Goal: Task Accomplishment & Management: Use online tool/utility

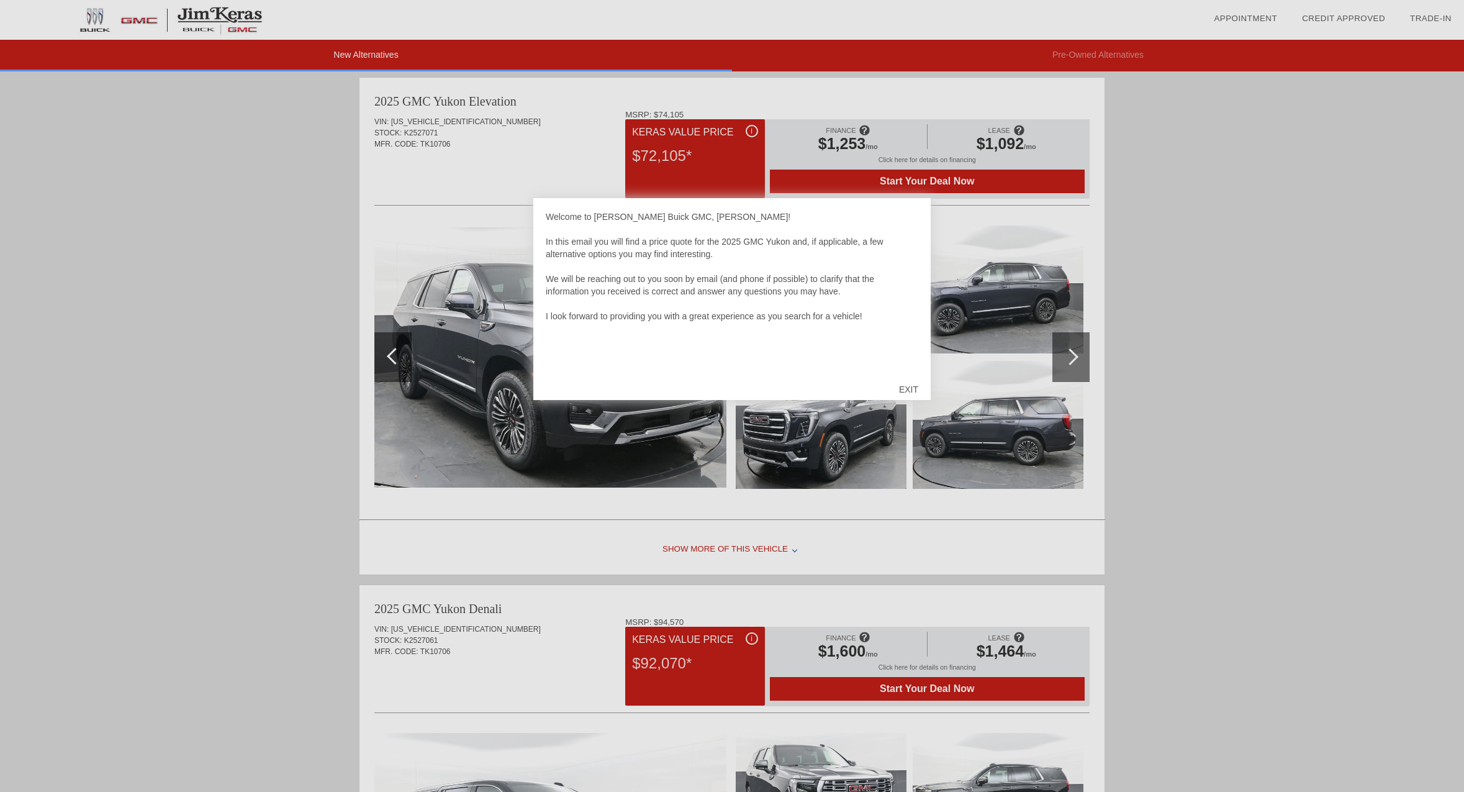
click at [914, 391] on div "EXIT" at bounding box center [909, 389] width 44 height 37
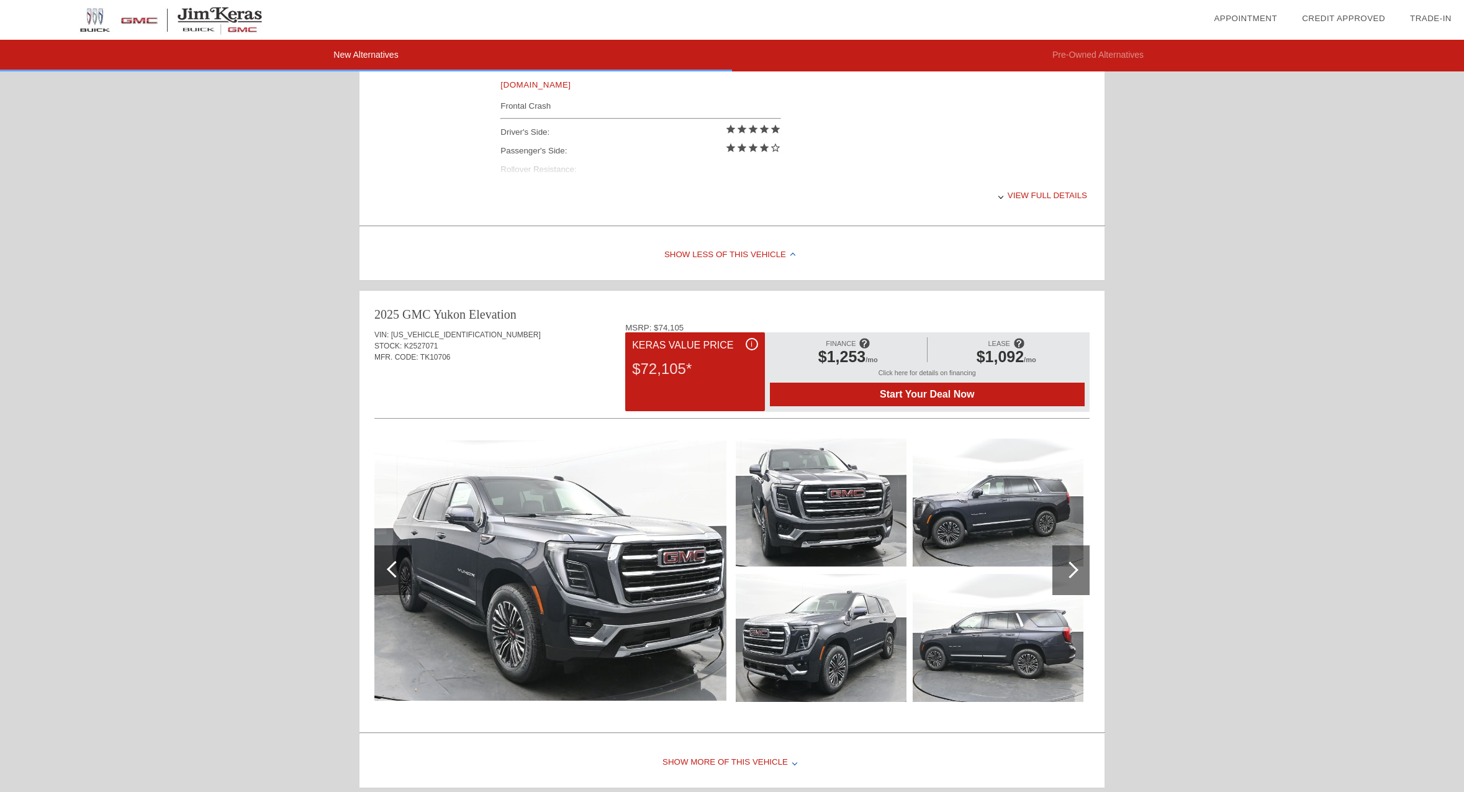
scroll to position [669, 0]
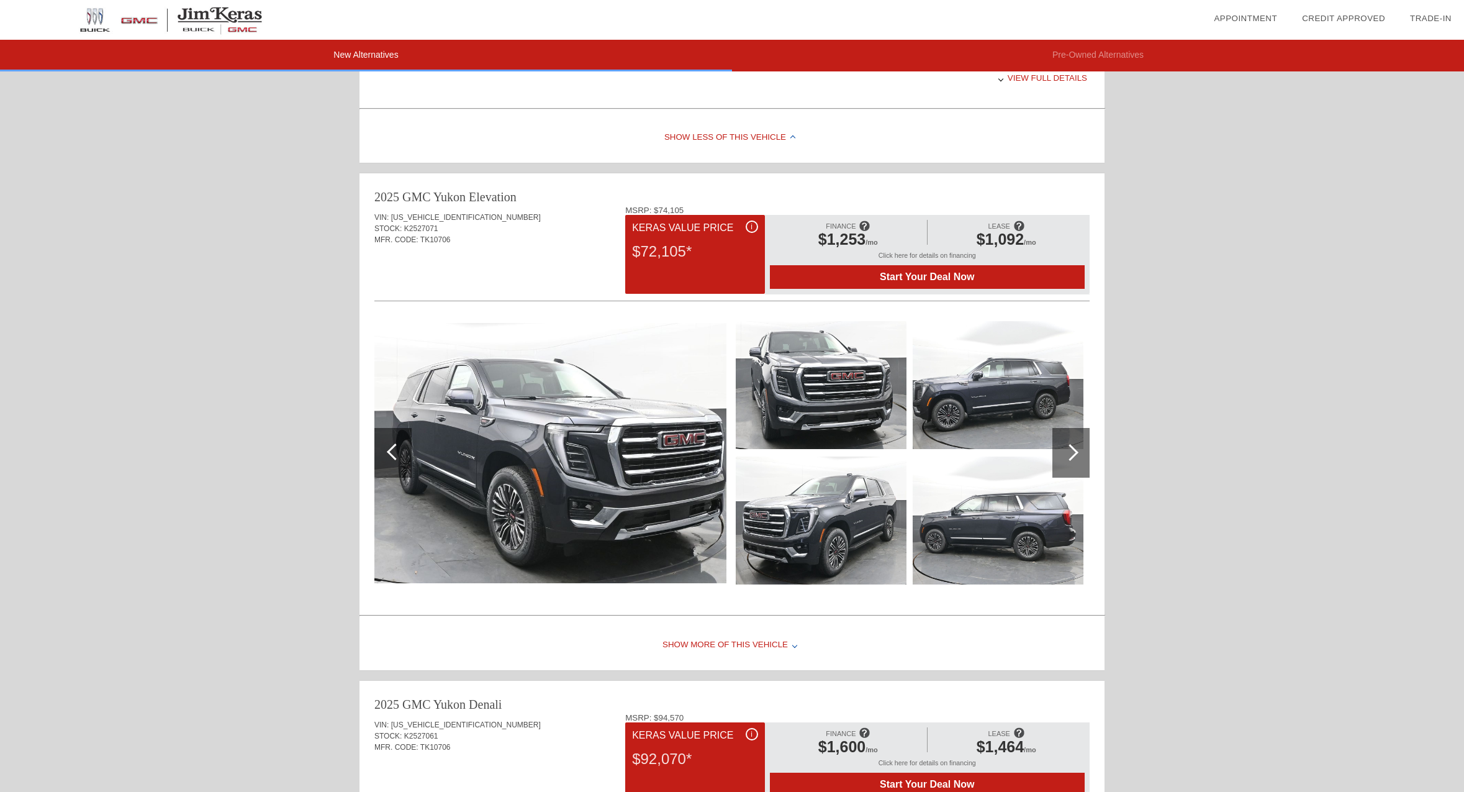
click at [1082, 456] on div at bounding box center [1070, 453] width 37 height 50
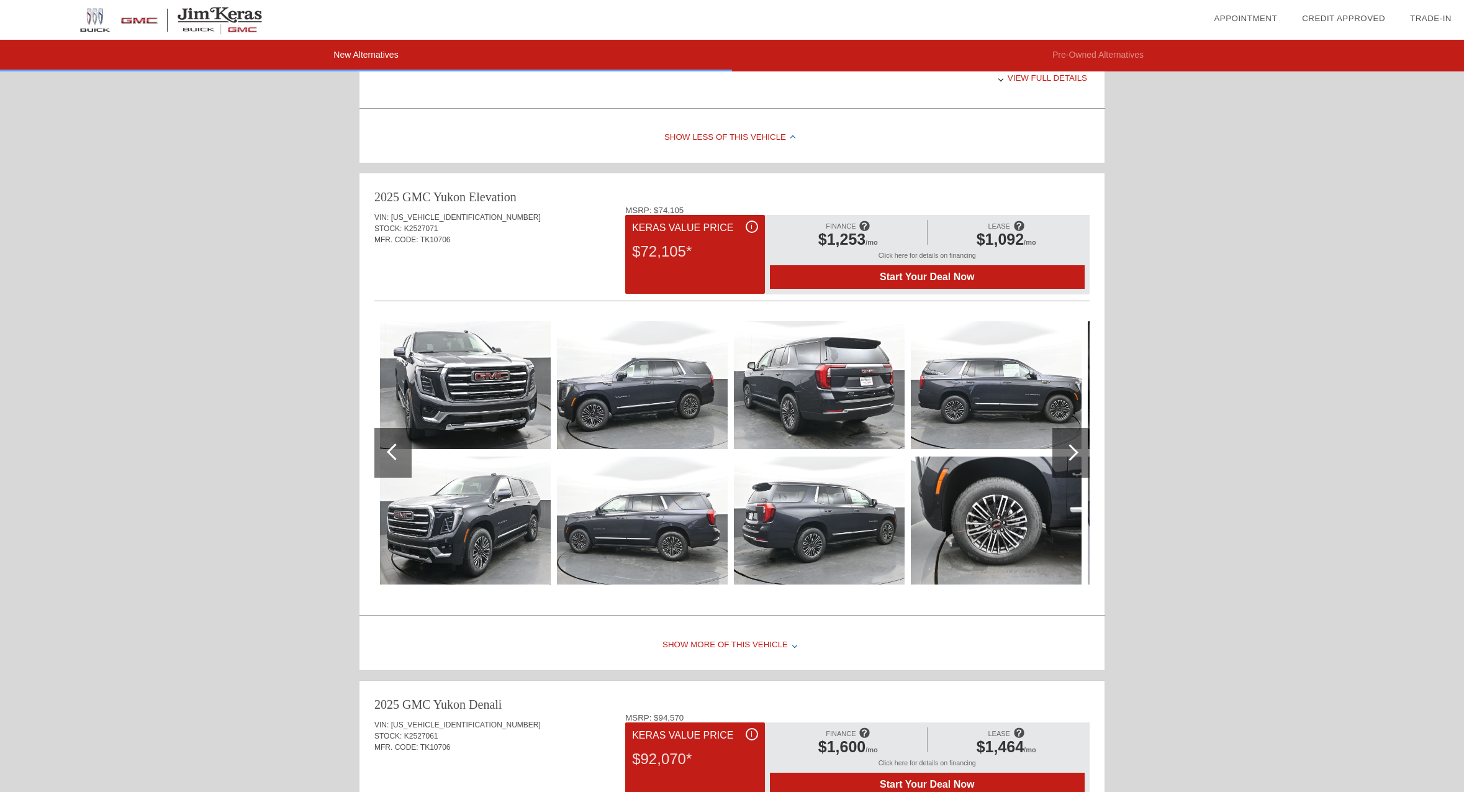
click at [1082, 456] on div at bounding box center [1070, 453] width 37 height 50
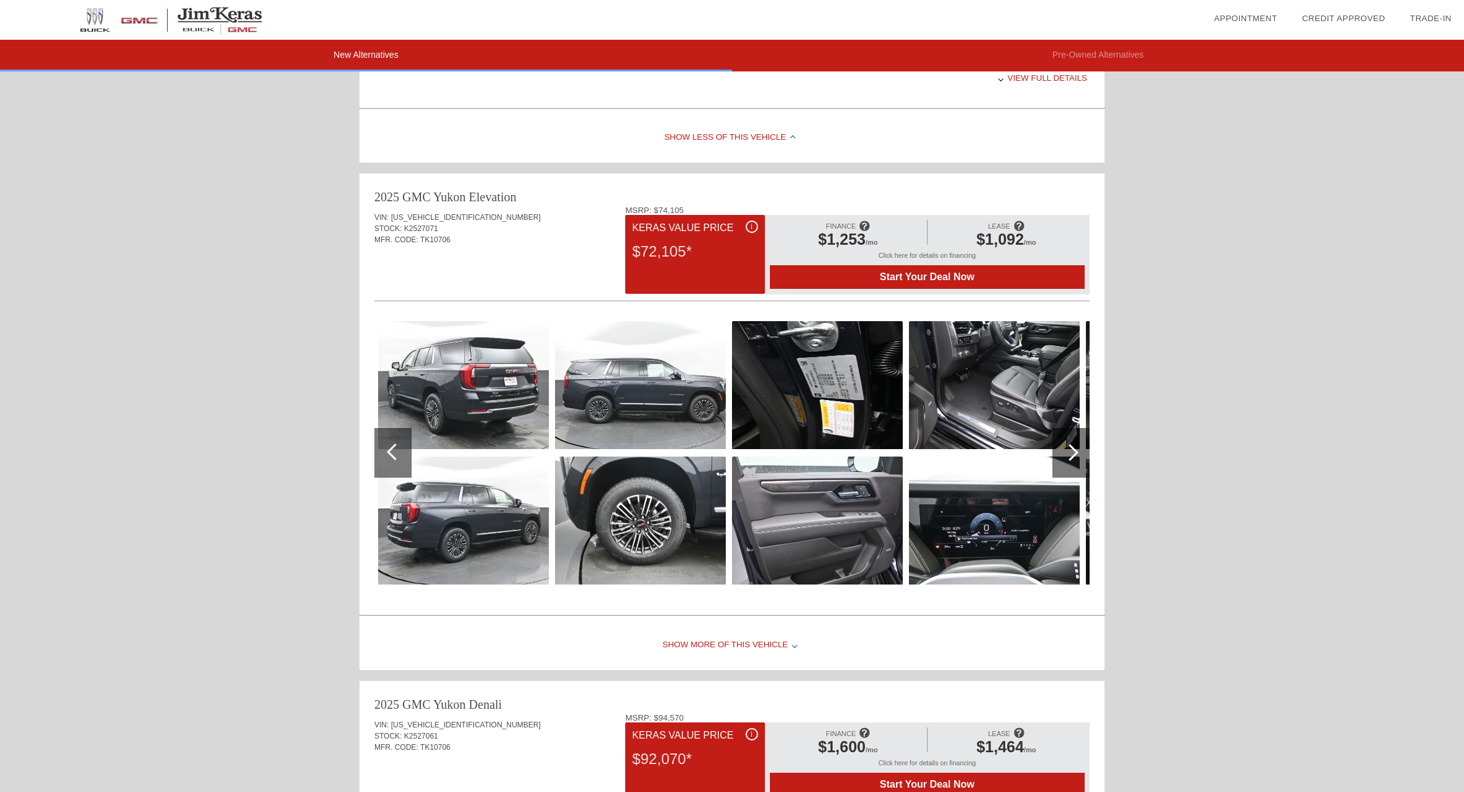
click at [1082, 456] on div at bounding box center [1070, 453] width 37 height 50
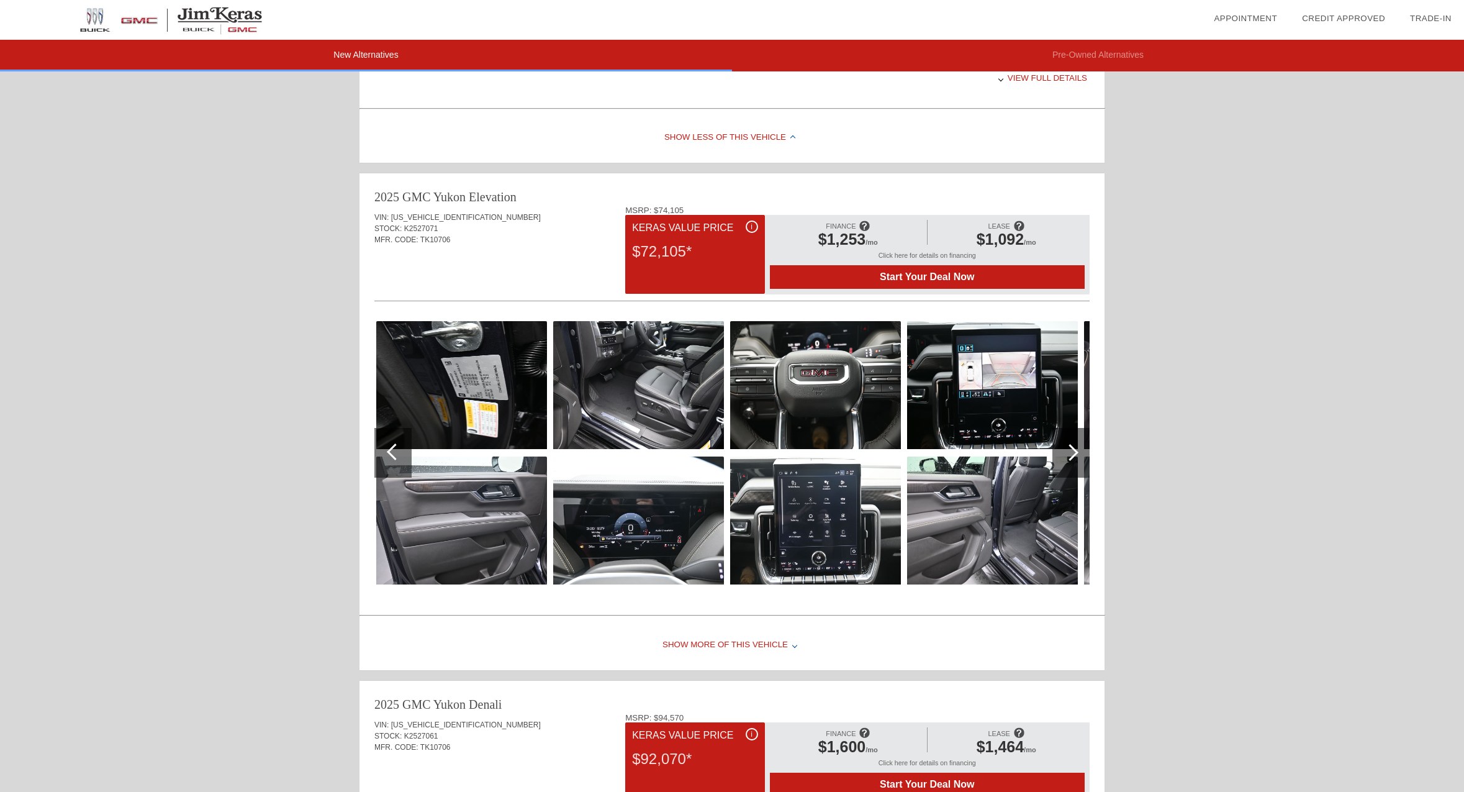
click at [1082, 456] on div at bounding box center [1070, 453] width 37 height 50
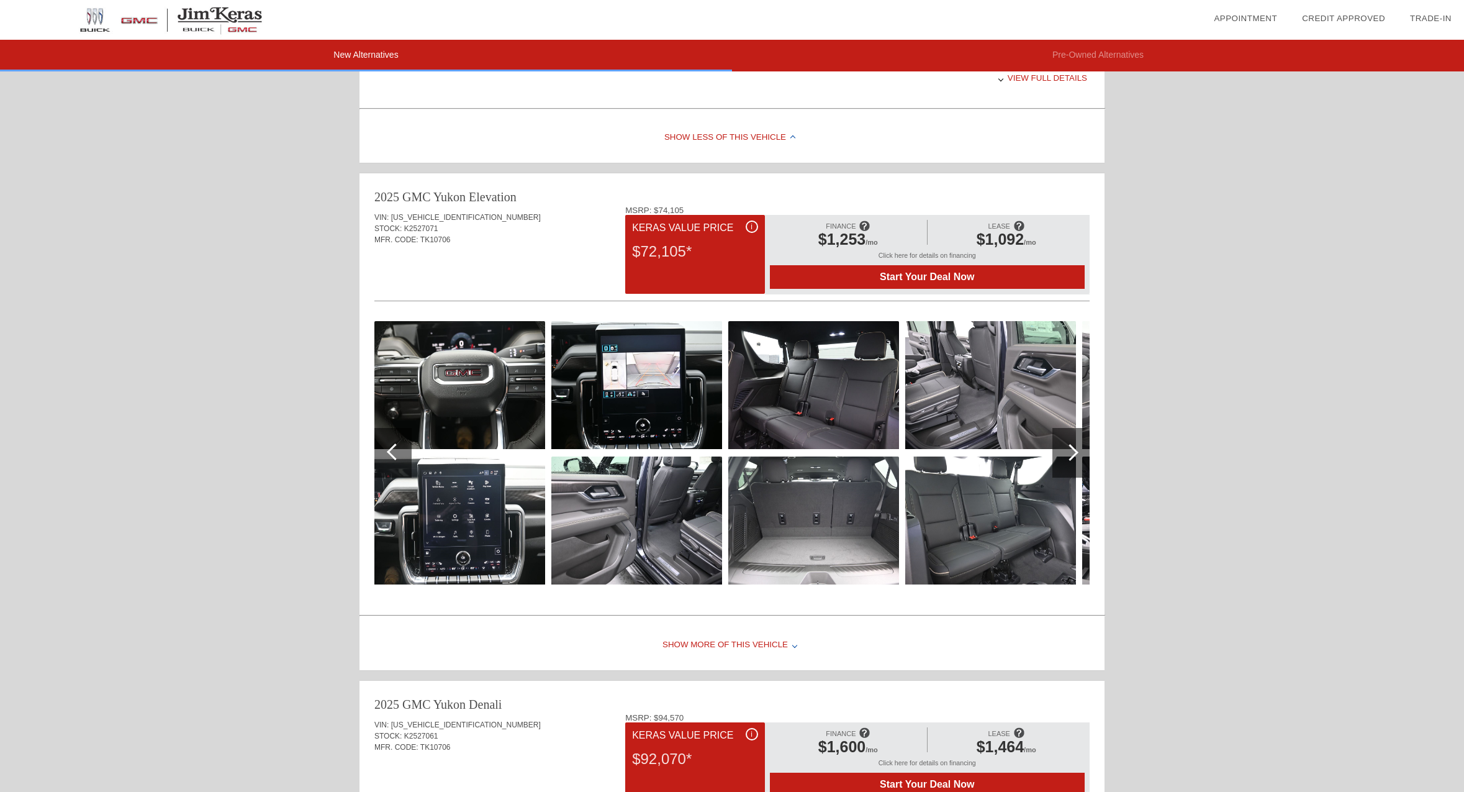
click at [1082, 456] on div at bounding box center [1070, 453] width 37 height 50
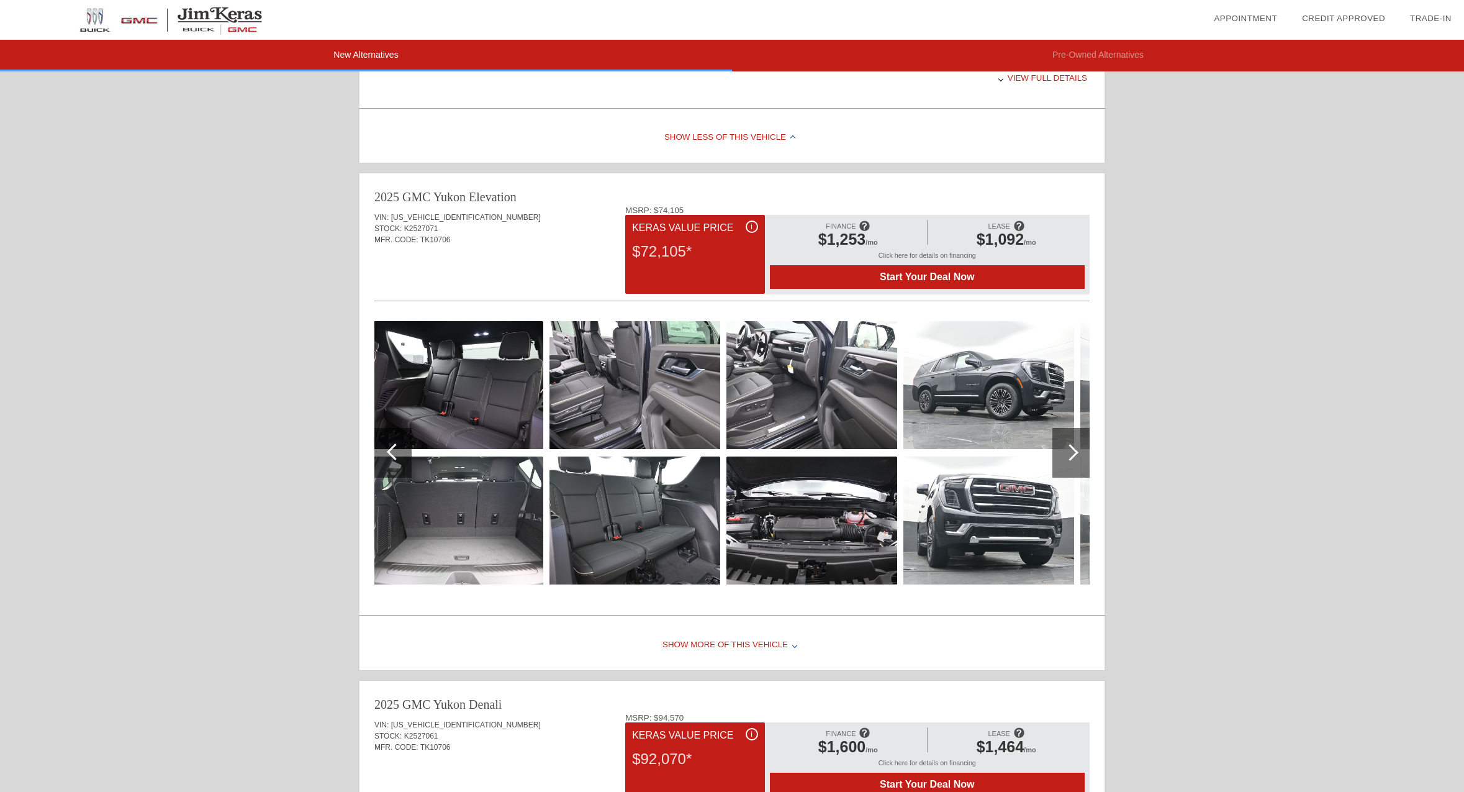
click at [1082, 456] on div at bounding box center [1070, 453] width 37 height 50
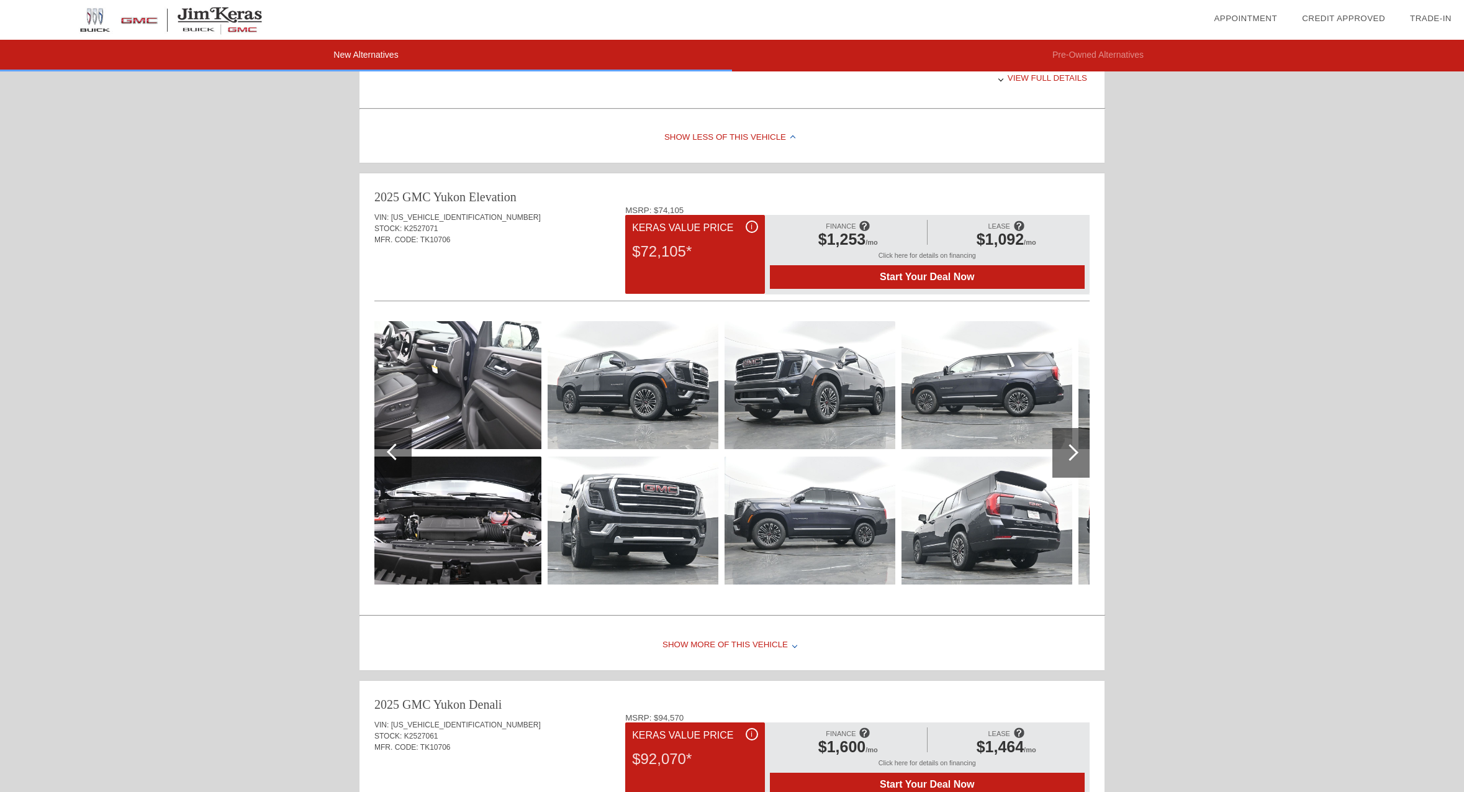
click at [1082, 456] on div at bounding box center [1070, 453] width 37 height 50
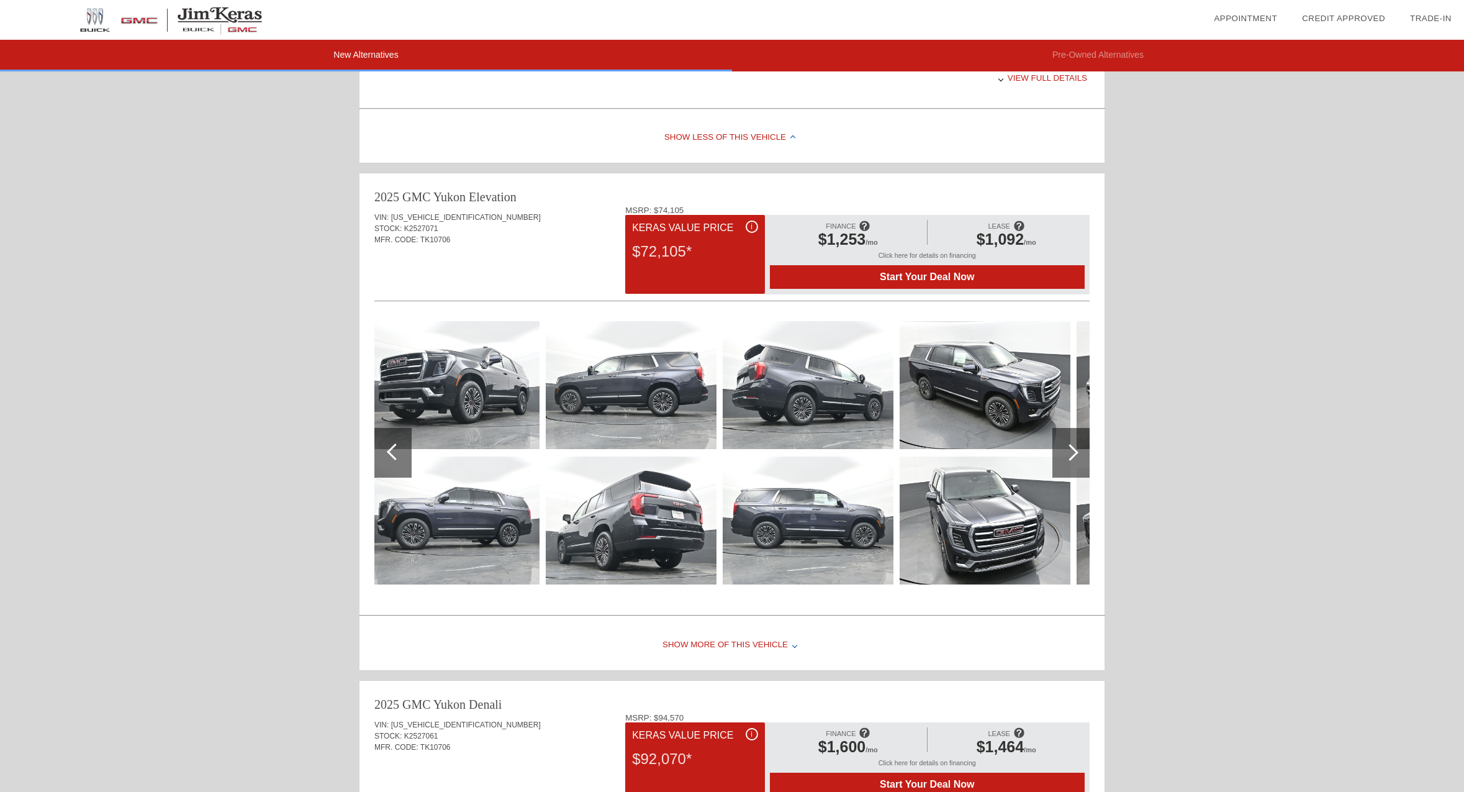
click at [1082, 456] on div at bounding box center [1070, 453] width 37 height 50
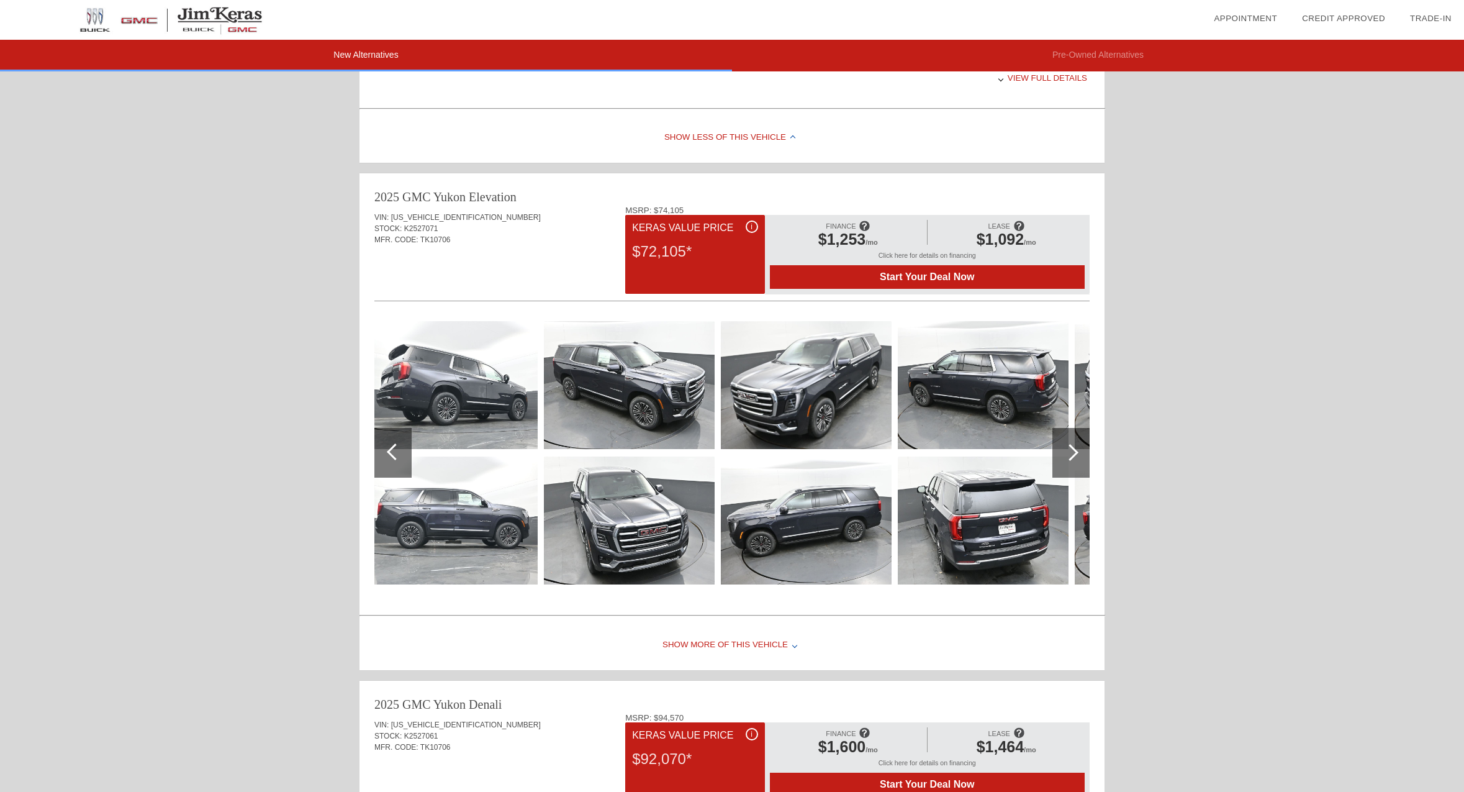
click at [1082, 456] on div at bounding box center [1070, 453] width 37 height 50
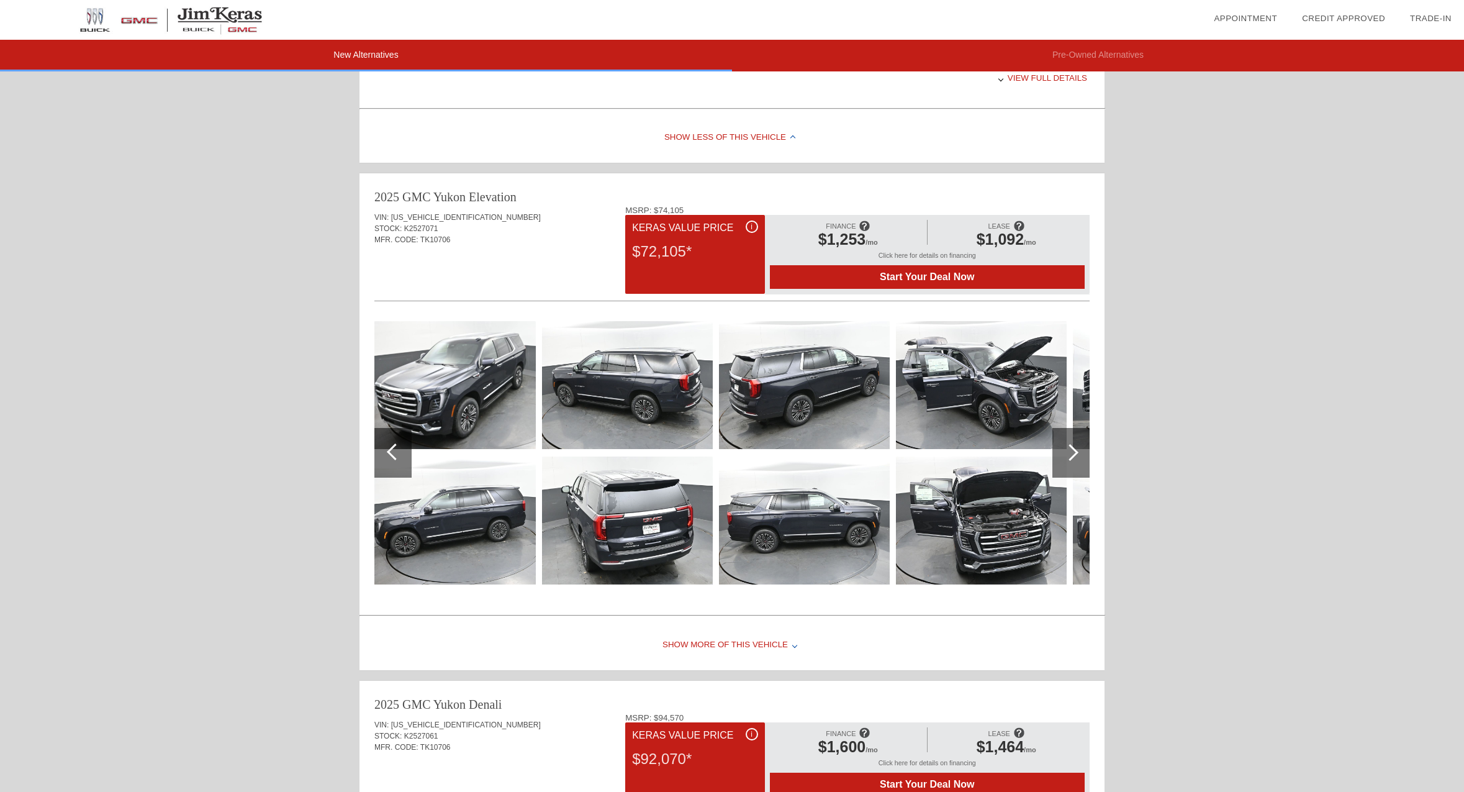
click at [1082, 456] on div at bounding box center [1070, 453] width 37 height 50
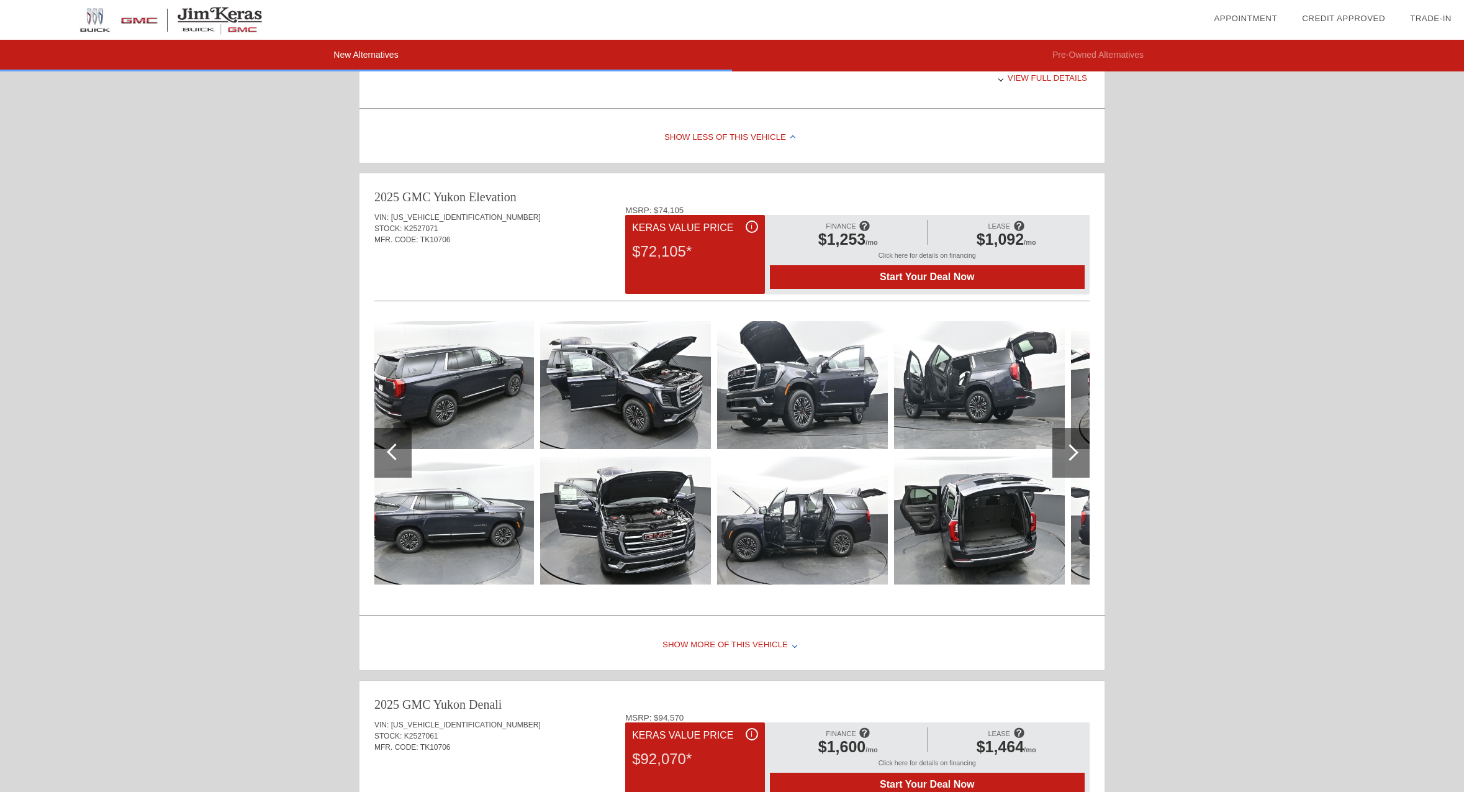
click at [1082, 456] on div at bounding box center [1070, 453] width 37 height 50
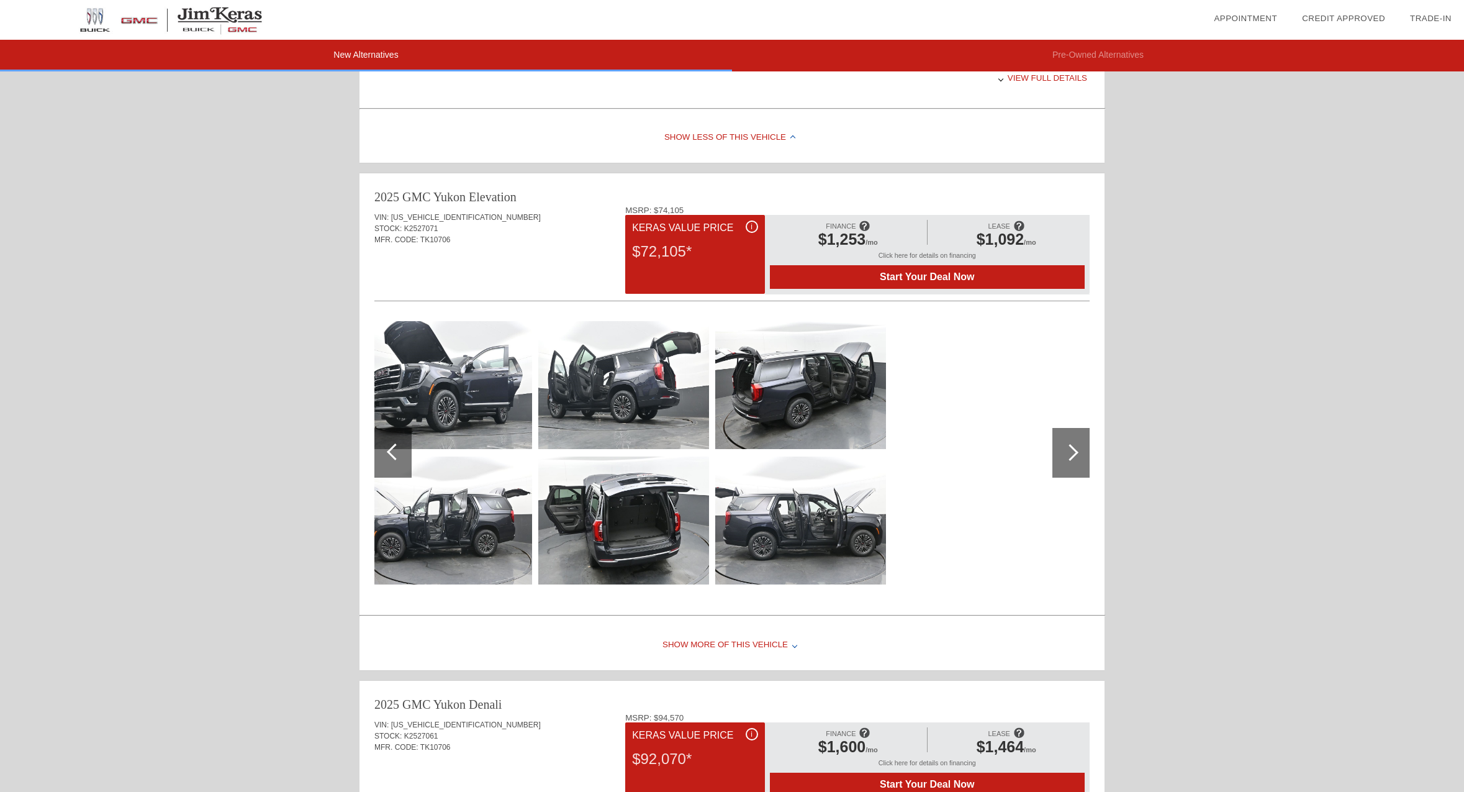
click at [1082, 456] on div at bounding box center [1070, 453] width 37 height 50
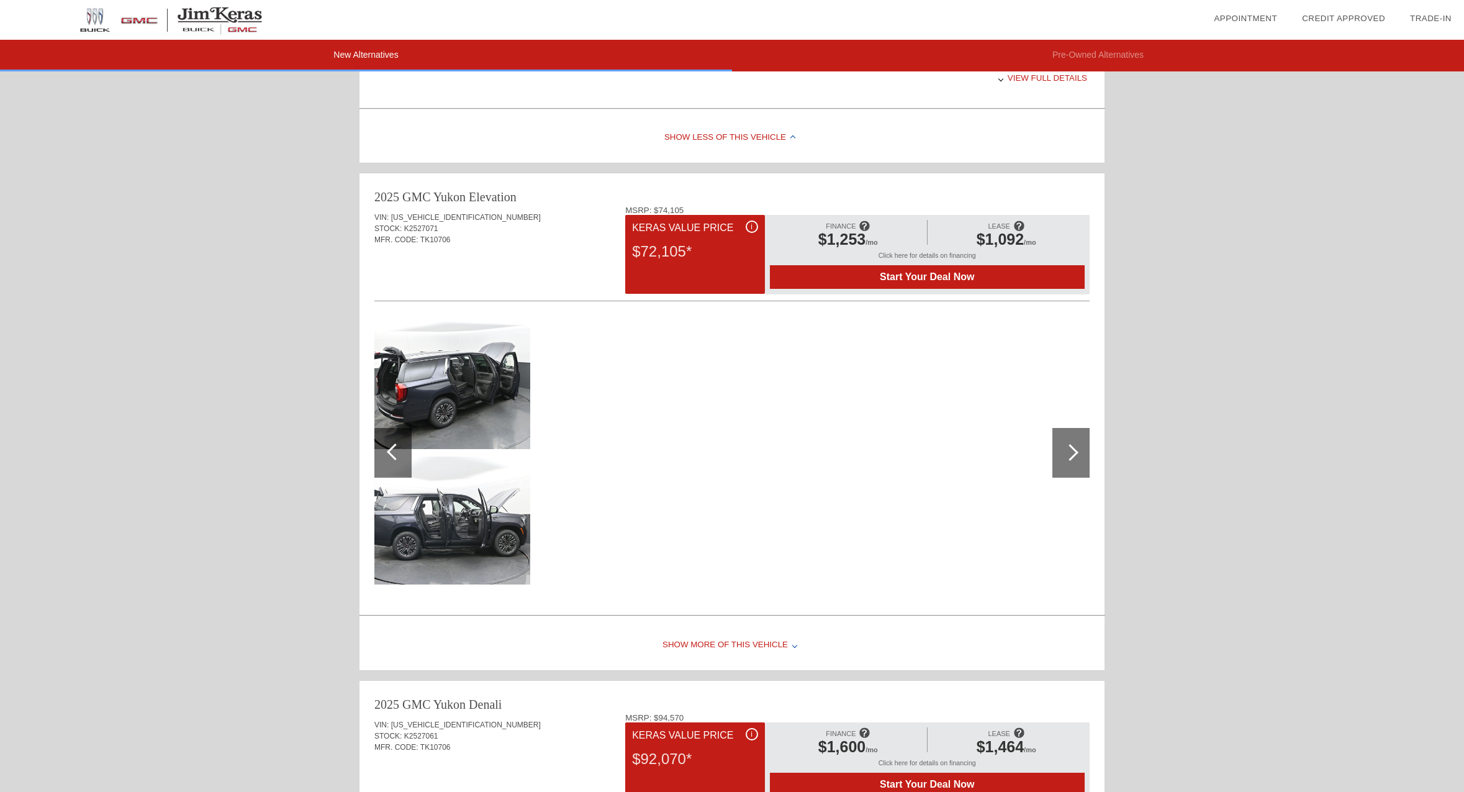
click at [1082, 455] on div at bounding box center [1070, 453] width 37 height 50
click at [901, 275] on span "Start Your Deal Now" at bounding box center [927, 276] width 284 height 11
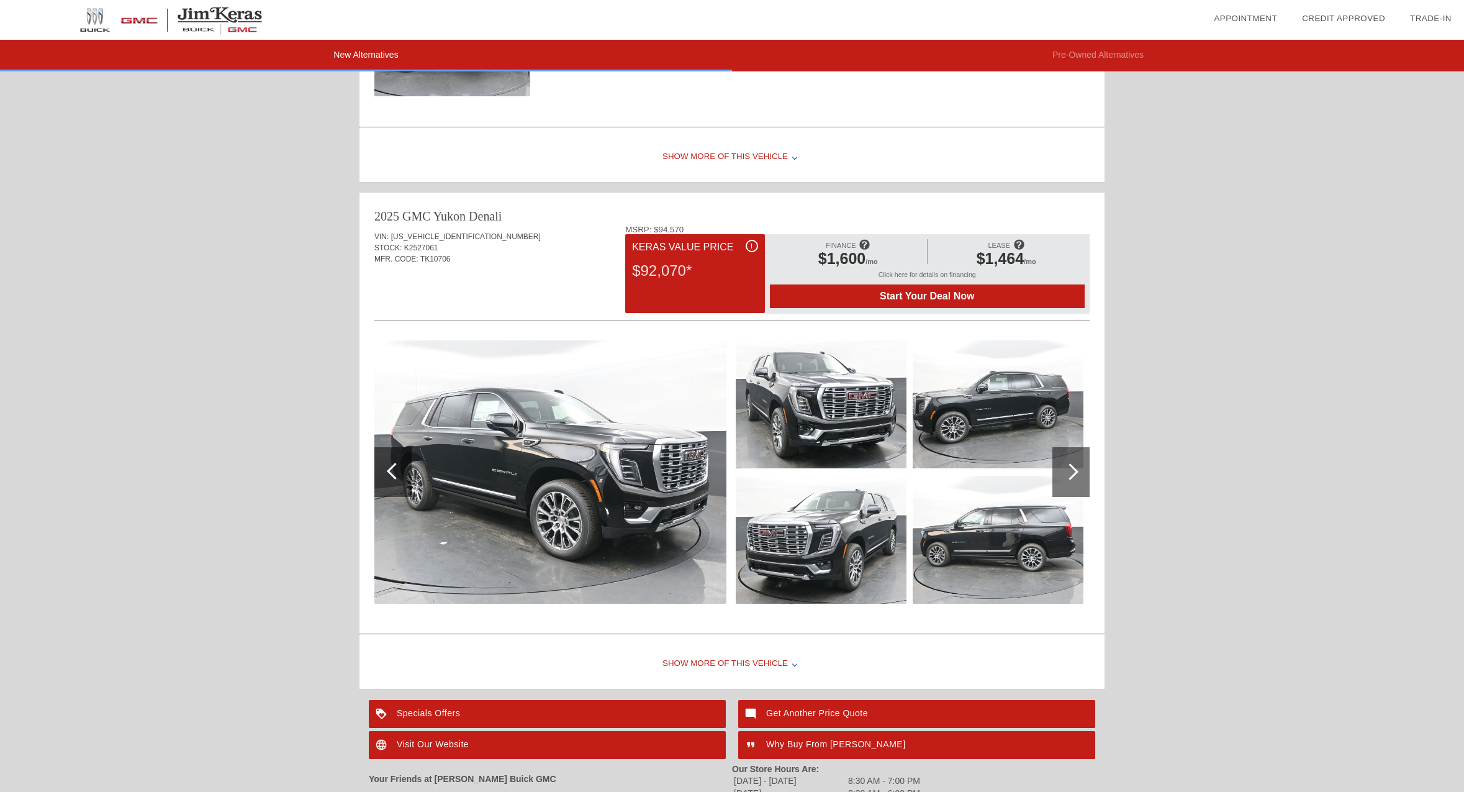
scroll to position [1093, 0]
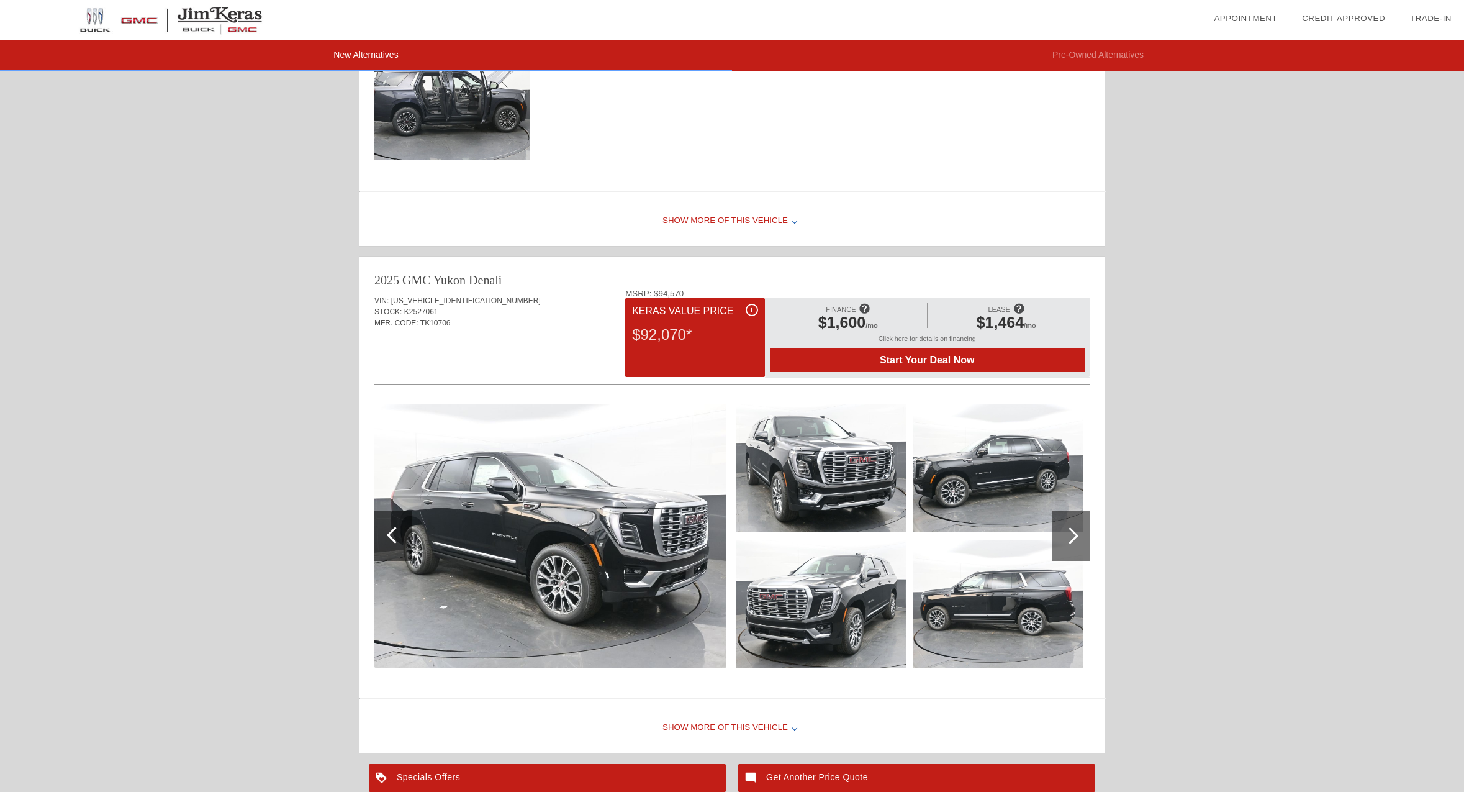
click at [418, 312] on span "K2527061" at bounding box center [421, 311] width 34 height 9
copy span "K2527061"
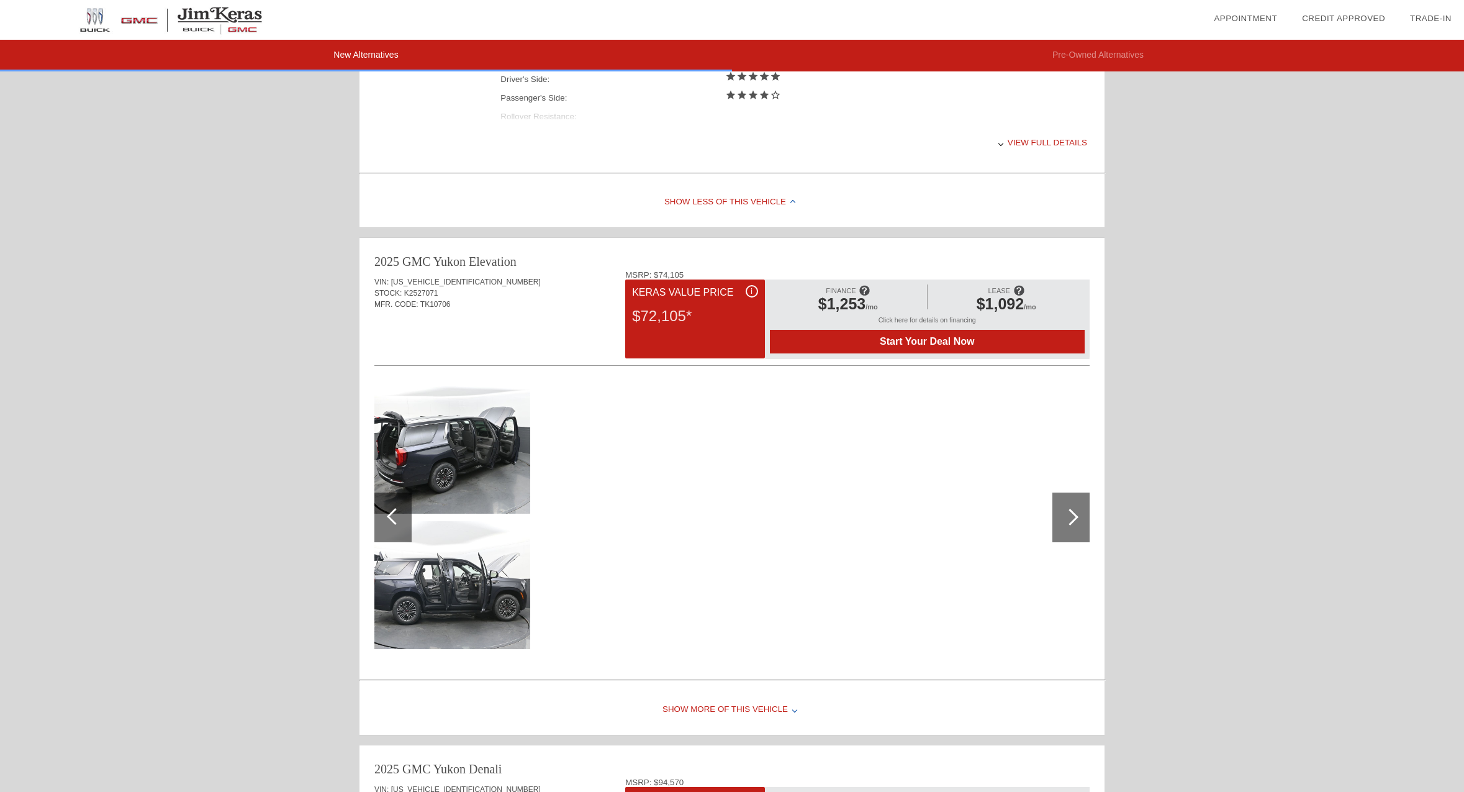
scroll to position [541, 0]
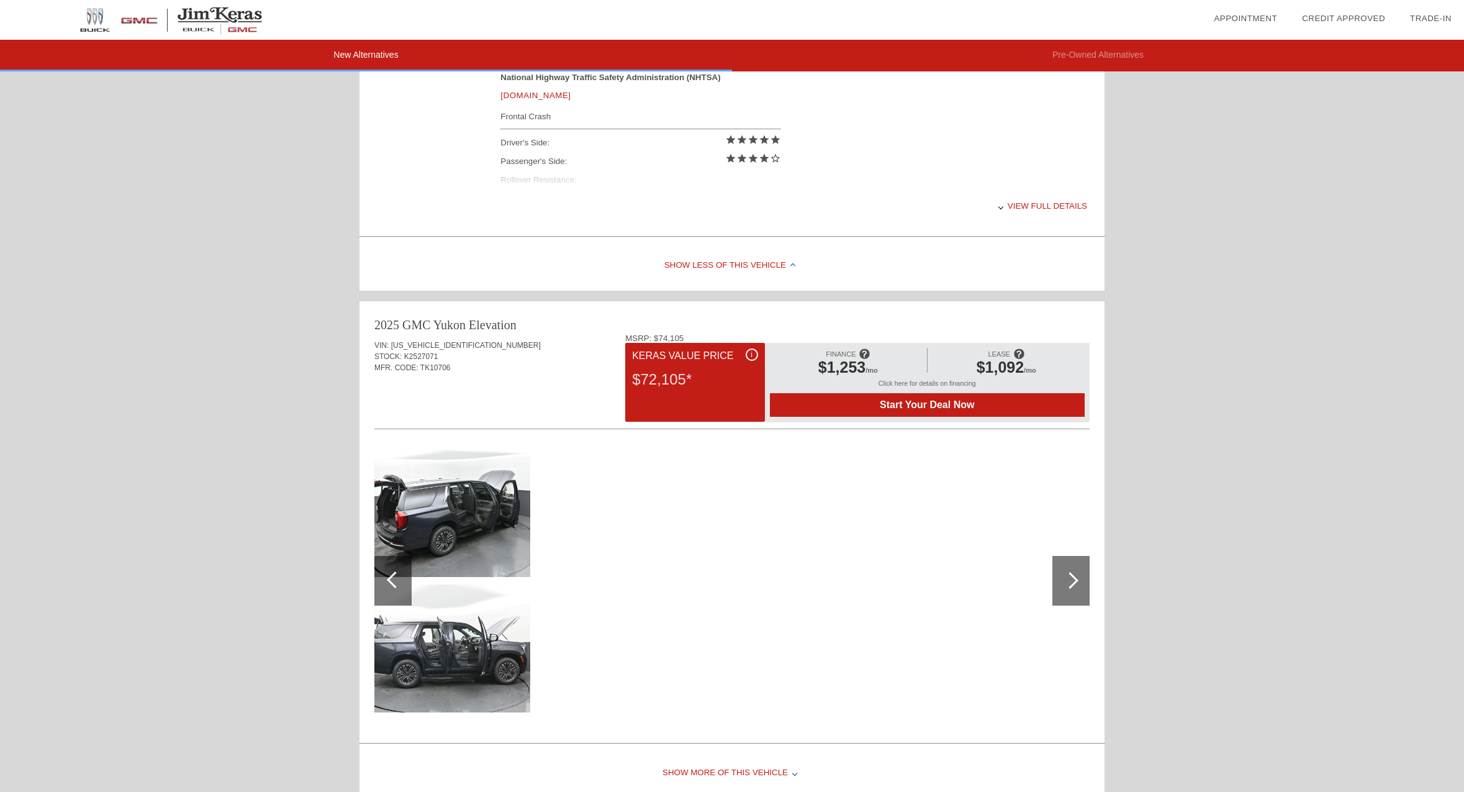
click at [420, 358] on span "K2527071" at bounding box center [421, 356] width 34 height 9
copy span "K2527071"
